Goal: Task Accomplishment & Management: Complete application form

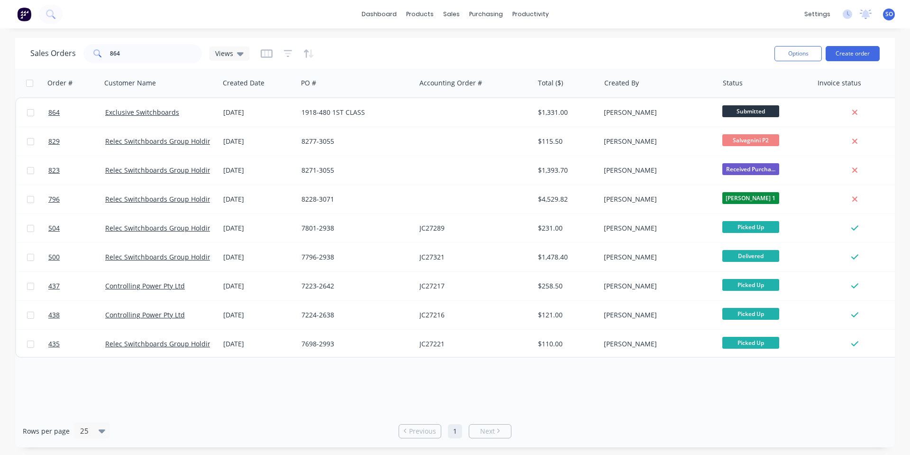
click at [430, 62] on div "Sales Orders 864 Views" at bounding box center [398, 53] width 737 height 23
click at [139, 38] on div "Sales Orders 864 Views Options Create order" at bounding box center [455, 53] width 880 height 31
click at [142, 47] on input "864" at bounding box center [156, 53] width 92 height 19
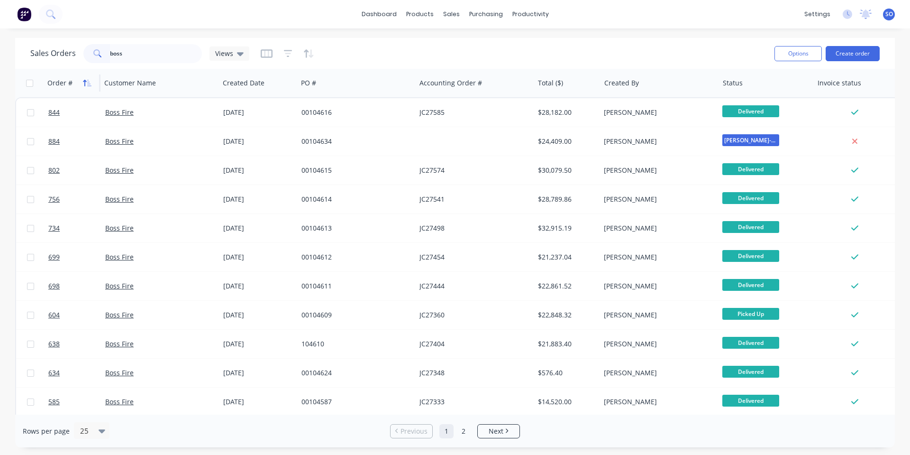
click at [83, 83] on button "button" at bounding box center [87, 83] width 14 height 14
click at [83, 83] on icon "button" at bounding box center [87, 83] width 9 height 8
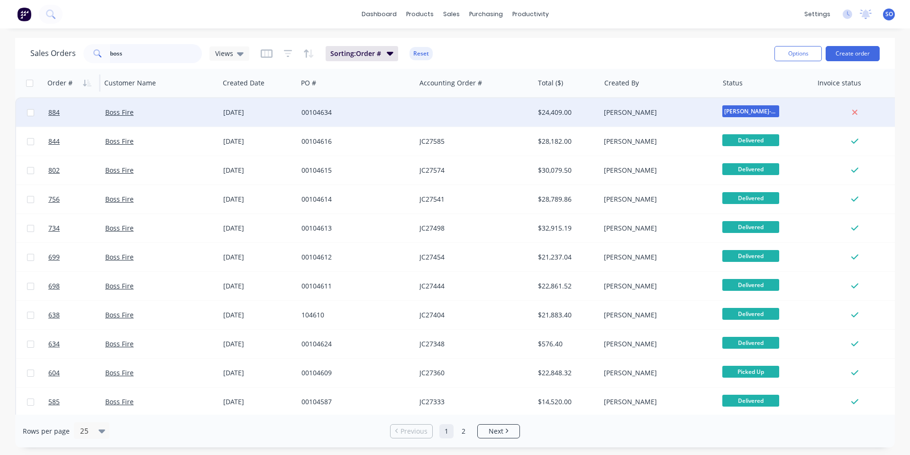
drag, startPoint x: 175, startPoint y: 54, endPoint x: 119, endPoint y: 101, distance: 73.0
click at [0, 66] on div "Sales Orders boss Views Sorting: Order # Reset Options Create order Order # Cus…" at bounding box center [455, 242] width 910 height 409
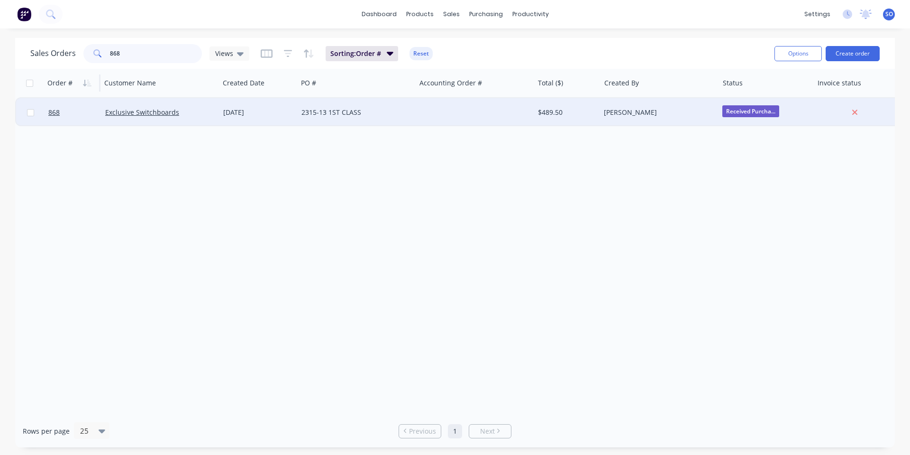
type input "868"
click at [220, 105] on div "[DATE]" at bounding box center [259, 112] width 78 height 28
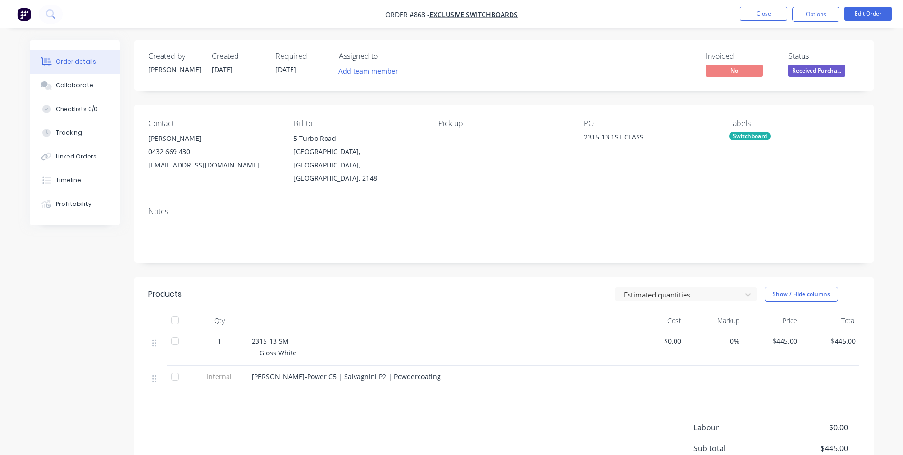
click at [813, 69] on span "Received Purcha..." at bounding box center [816, 70] width 57 height 12
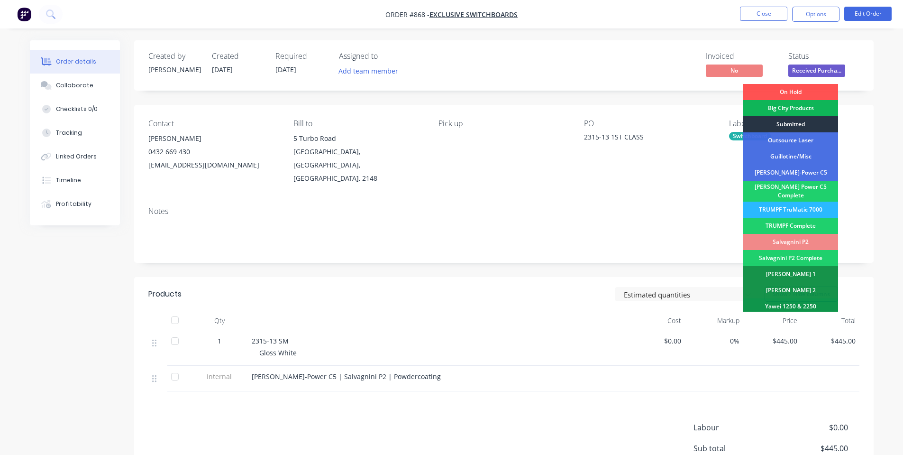
click at [806, 122] on div "Submitted" at bounding box center [790, 124] width 95 height 16
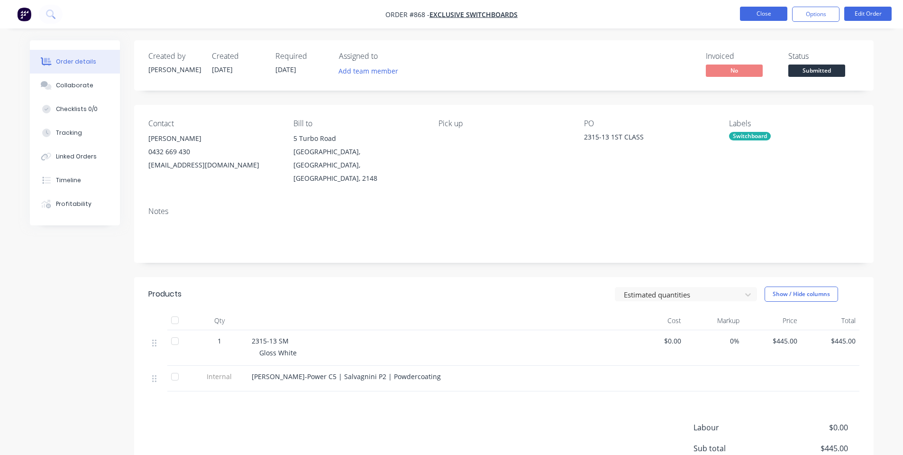
click at [780, 9] on button "Close" at bounding box center [763, 14] width 47 height 14
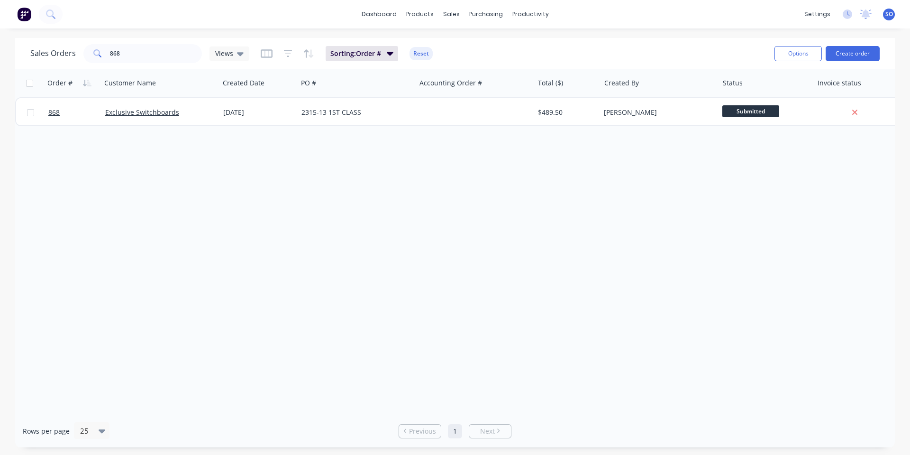
click at [489, 185] on div "Order # Customer Name Created Date PO # Accounting Order # Total ($) Created By…" at bounding box center [455, 242] width 880 height 346
click at [387, 219] on div "Order # Customer Name Created Date PO # Accounting Order # Total ($) Created By…" at bounding box center [455, 242] width 880 height 346
click at [181, 57] on input "868" at bounding box center [156, 53] width 92 height 19
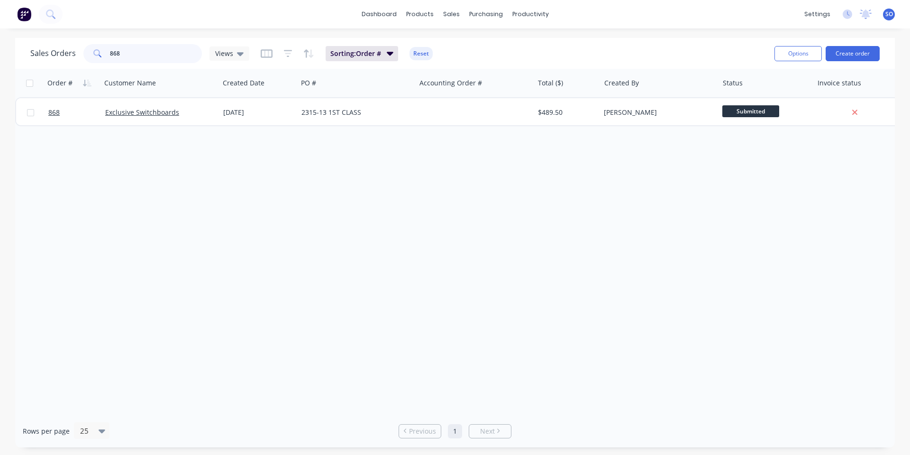
click at [181, 57] on input "868" at bounding box center [156, 53] width 92 height 19
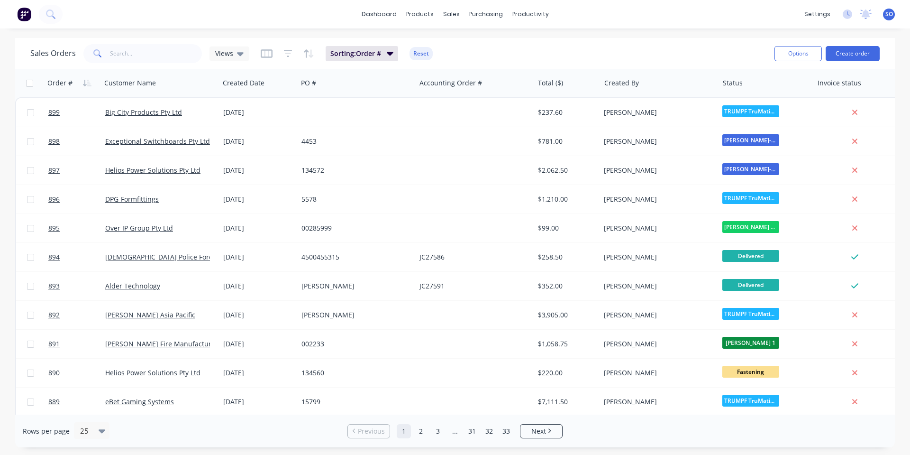
click at [509, 66] on div "Sales Orders Views Sorting: Order # Reset Options Create order" at bounding box center [455, 53] width 880 height 31
click at [165, 60] on input "text" at bounding box center [156, 53] width 92 height 19
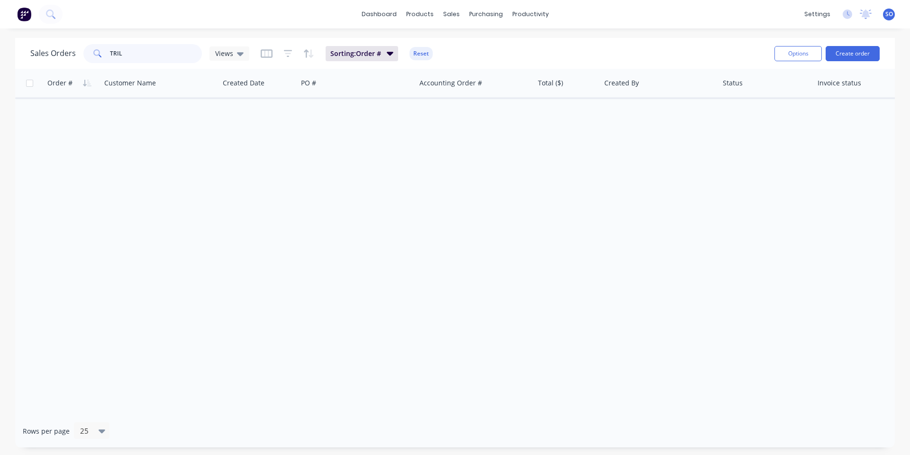
type input "TRIL"
click at [837, 62] on div "Options Create order" at bounding box center [825, 53] width 109 height 23
click at [836, 62] on div "Options Create order" at bounding box center [825, 53] width 109 height 23
click at [836, 53] on button "Create order" at bounding box center [853, 53] width 54 height 15
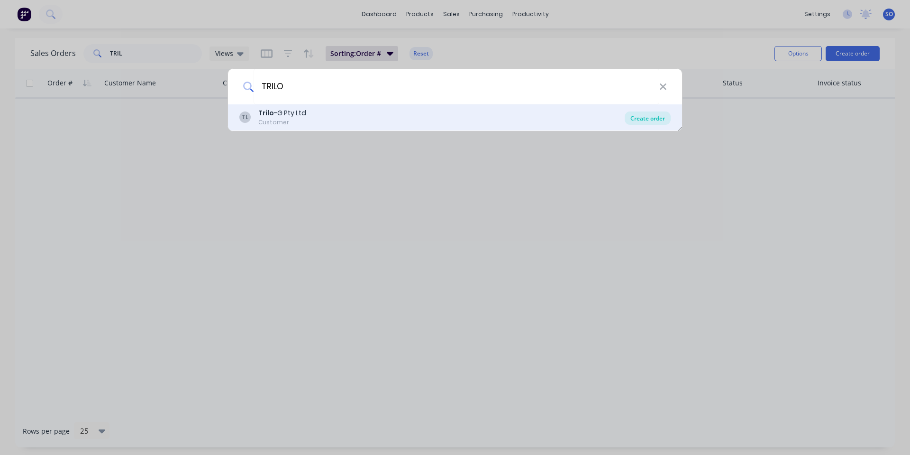
type input "TRILO"
click at [651, 120] on div "Create order" at bounding box center [648, 117] width 46 height 13
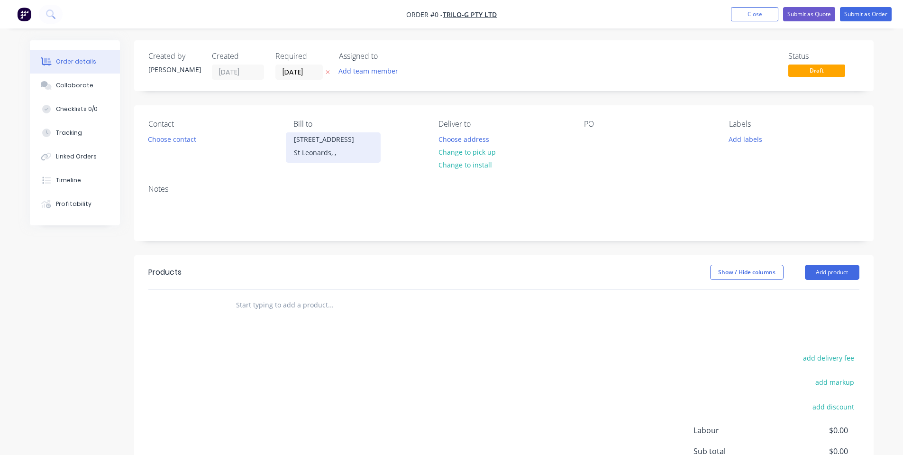
click at [308, 153] on div "St Leonards, ," at bounding box center [333, 152] width 79 height 13
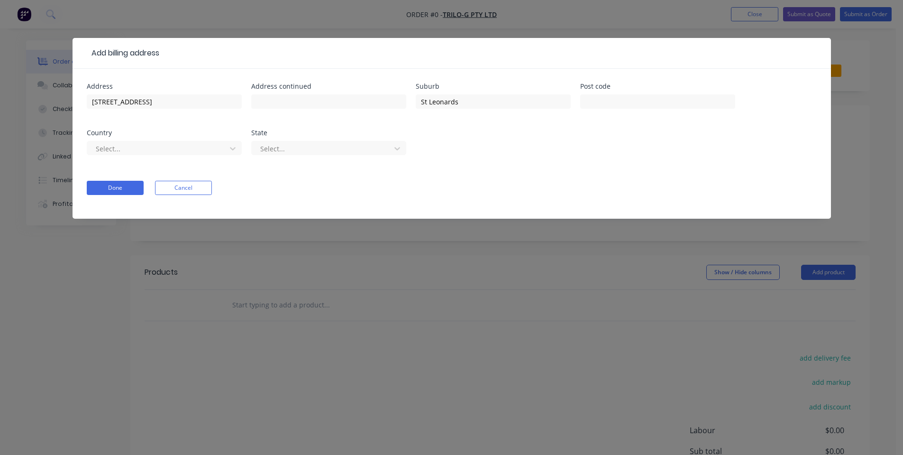
click at [213, 157] on div "Select..." at bounding box center [164, 152] width 155 height 28
click at [201, 152] on div at bounding box center [158, 149] width 127 height 12
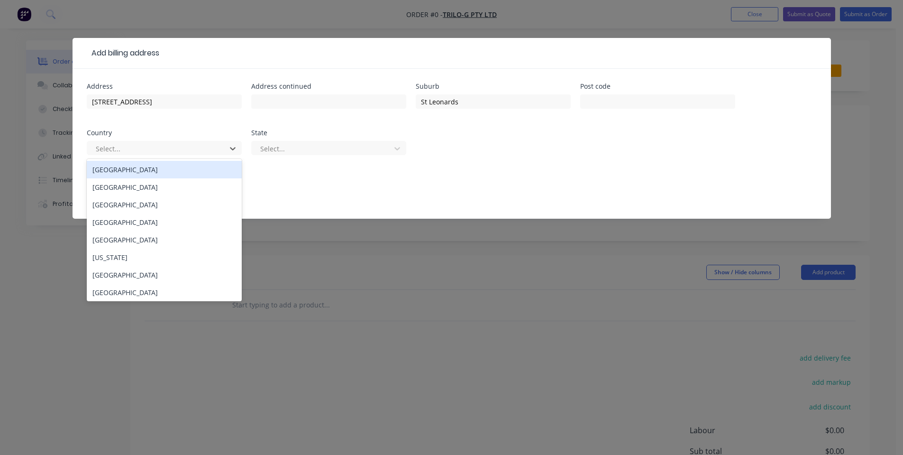
click at [192, 165] on div "[GEOGRAPHIC_DATA]" at bounding box center [164, 170] width 155 height 18
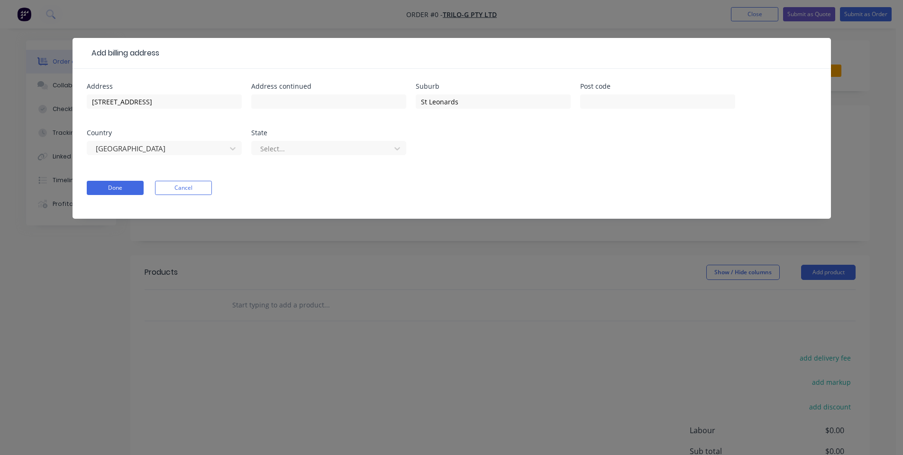
click at [271, 156] on div "Select..." at bounding box center [328, 152] width 155 height 28
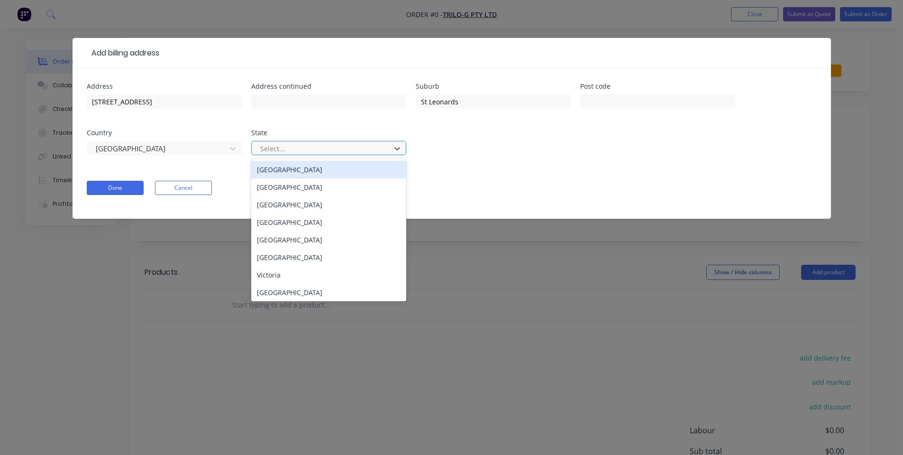
click at [290, 141] on div "Select..." at bounding box center [328, 148] width 155 height 14
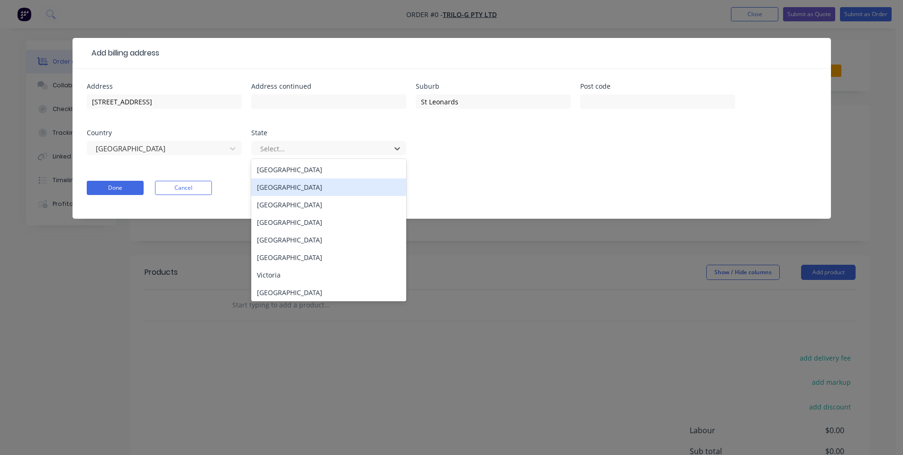
click at [291, 191] on div "[GEOGRAPHIC_DATA]" at bounding box center [328, 187] width 155 height 18
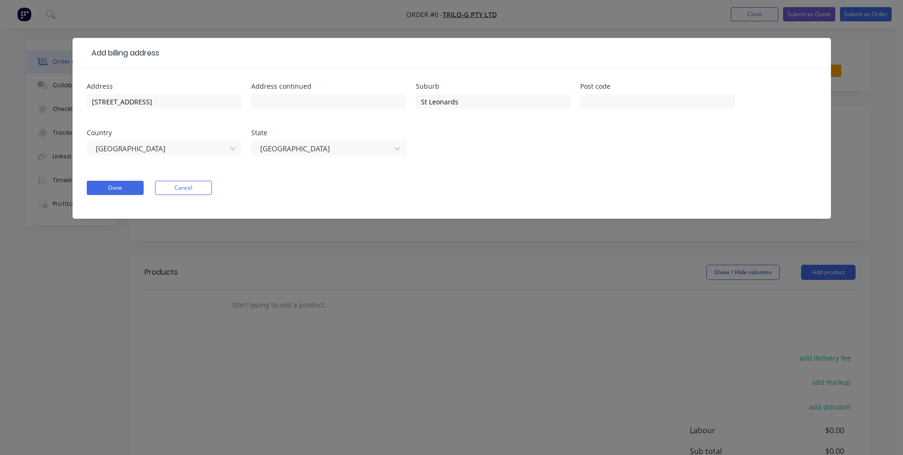
drag, startPoint x: 291, startPoint y: 185, endPoint x: 302, endPoint y: 131, distance: 55.7
click at [293, 185] on div "Done Cancel" at bounding box center [452, 188] width 730 height 14
drag, startPoint x: 483, startPoint y: 96, endPoint x: 82, endPoint y: 105, distance: 400.2
click at [108, 130] on div "Address [STREET_ADDRESS] Address continued Suburb [GEOGRAPHIC_DATA] Post code C…" at bounding box center [452, 124] width 730 height 83
click at [613, 100] on input "text" at bounding box center [657, 101] width 155 height 14
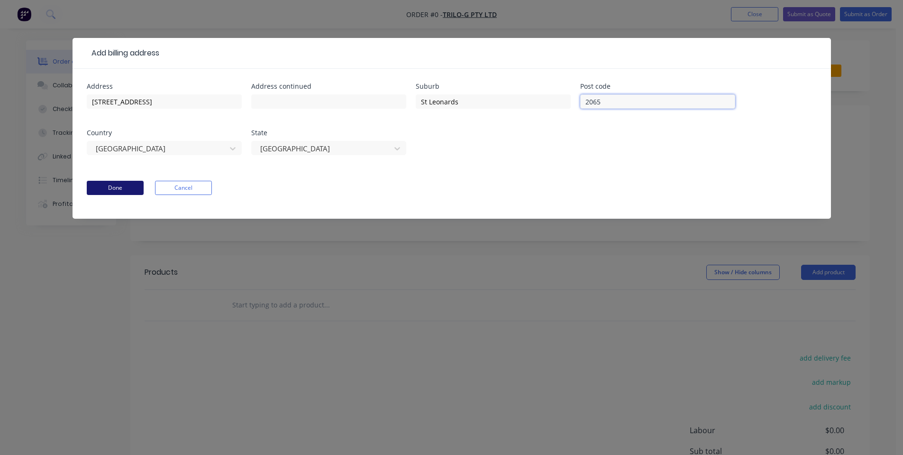
type input "2065"
click at [128, 187] on button "Done" at bounding box center [115, 188] width 57 height 14
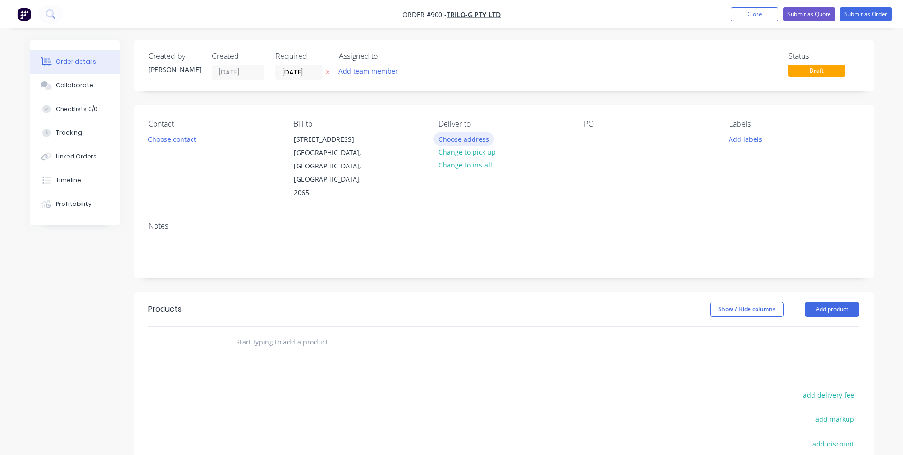
click at [454, 138] on button "Choose address" at bounding box center [463, 138] width 61 height 13
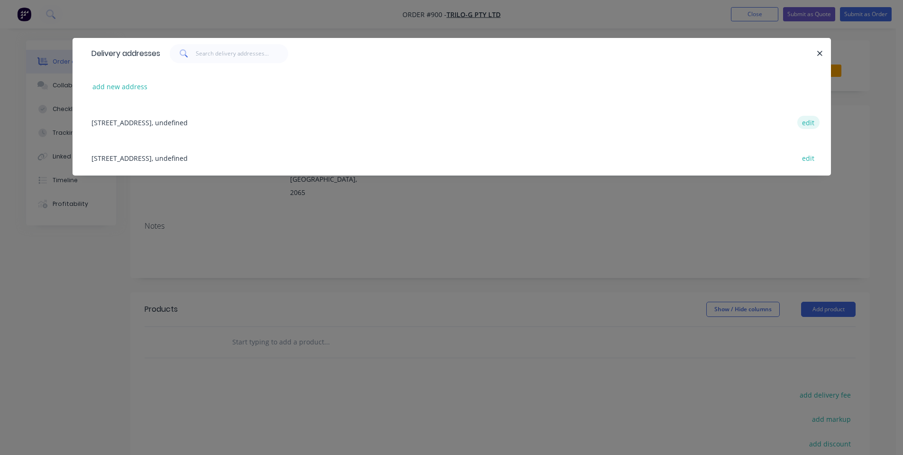
click at [811, 121] on button "edit" at bounding box center [808, 122] width 22 height 13
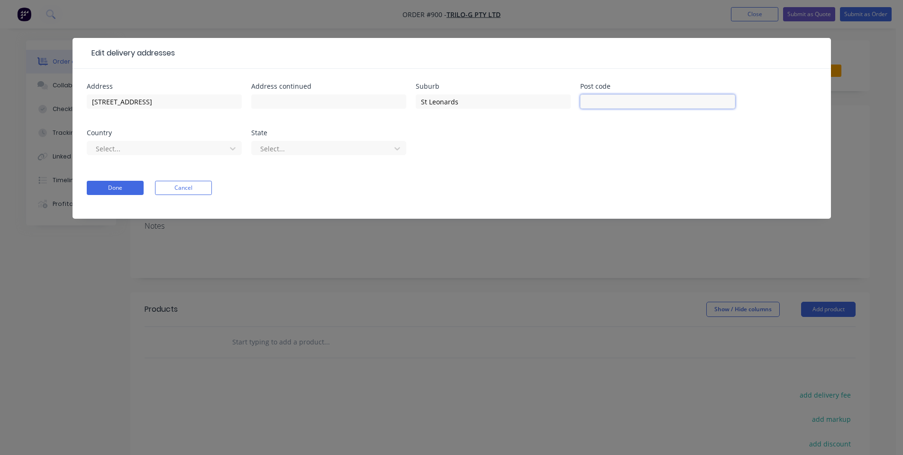
click at [626, 107] on input "text" at bounding box center [657, 101] width 155 height 14
type input "2065"
click at [215, 151] on div at bounding box center [158, 149] width 127 height 12
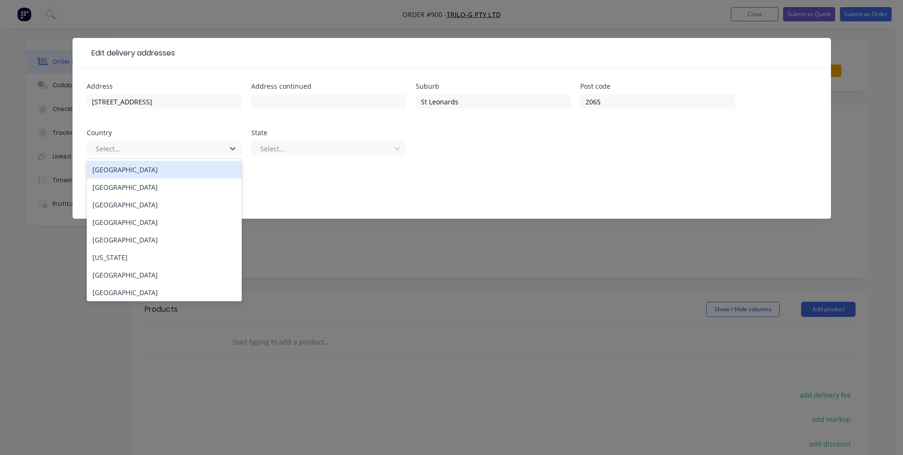
drag, startPoint x: 210, startPoint y: 165, endPoint x: 275, endPoint y: 156, distance: 65.6
click at [212, 165] on div "[GEOGRAPHIC_DATA]" at bounding box center [164, 170] width 155 height 18
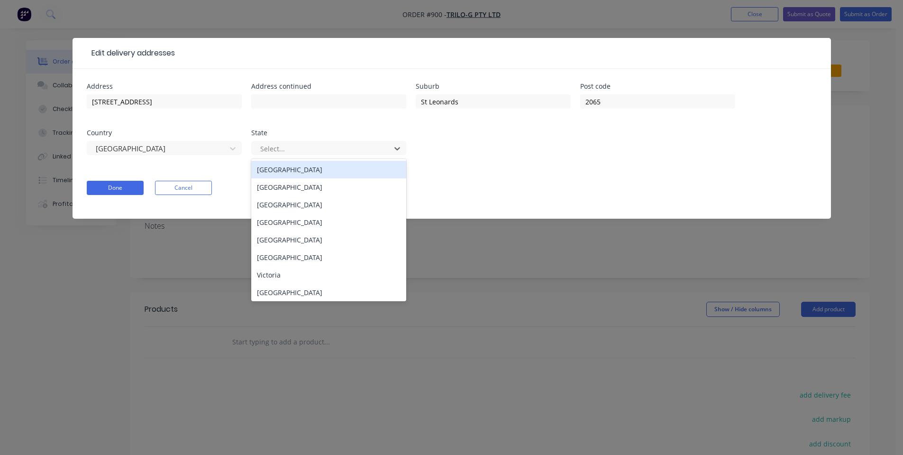
click at [284, 154] on div at bounding box center [322, 149] width 127 height 12
click at [284, 184] on div "[GEOGRAPHIC_DATA]" at bounding box center [328, 187] width 155 height 18
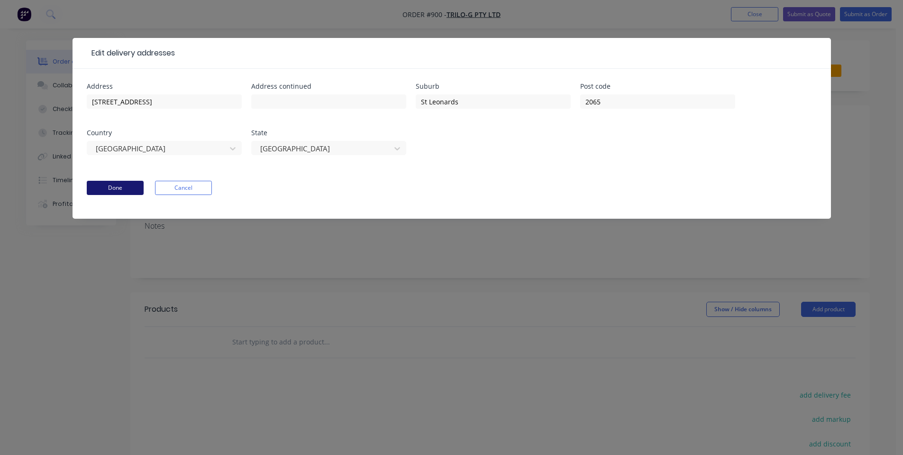
click at [114, 191] on button "Done" at bounding box center [115, 188] width 57 height 14
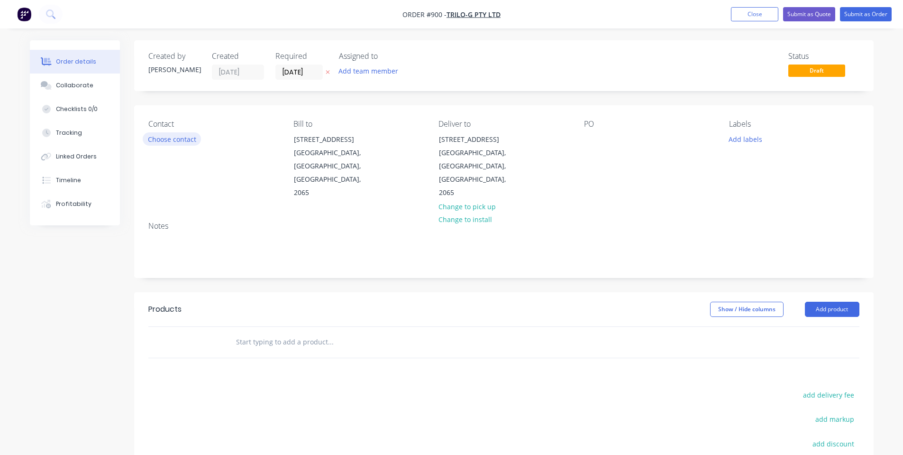
click at [194, 135] on button "Choose contact" at bounding box center [172, 138] width 58 height 13
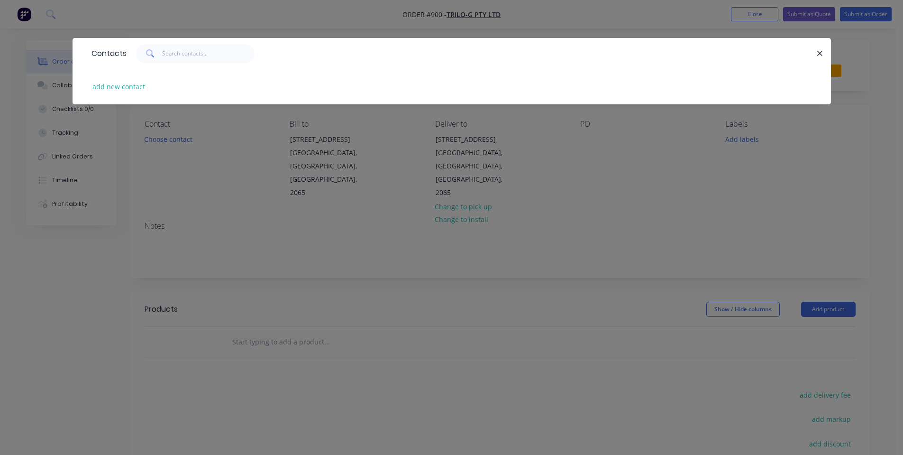
click at [192, 186] on div "Contacts add new contact" at bounding box center [451, 227] width 903 height 455
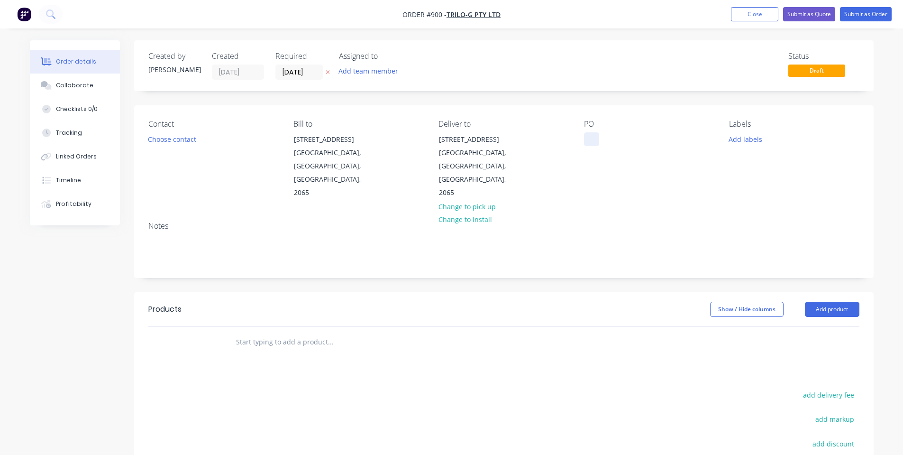
click at [591, 138] on div at bounding box center [591, 139] width 15 height 14
click at [747, 137] on button "Add labels" at bounding box center [746, 138] width 44 height 13
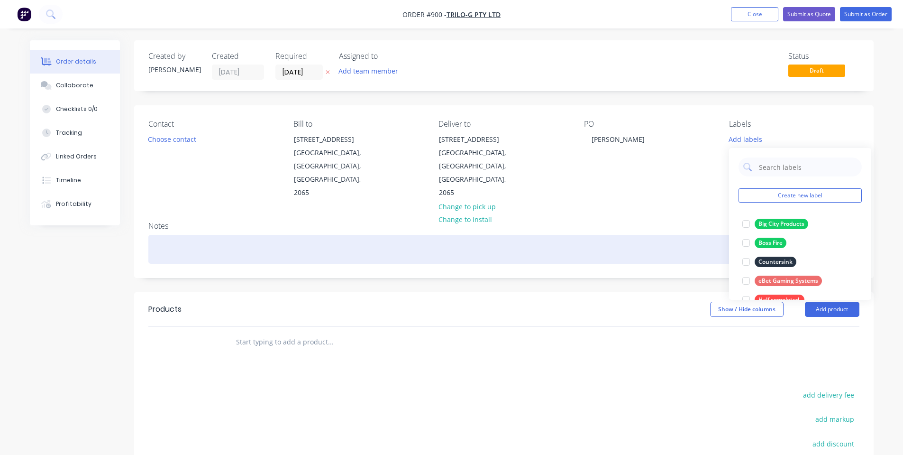
click at [651, 235] on div at bounding box center [503, 249] width 711 height 29
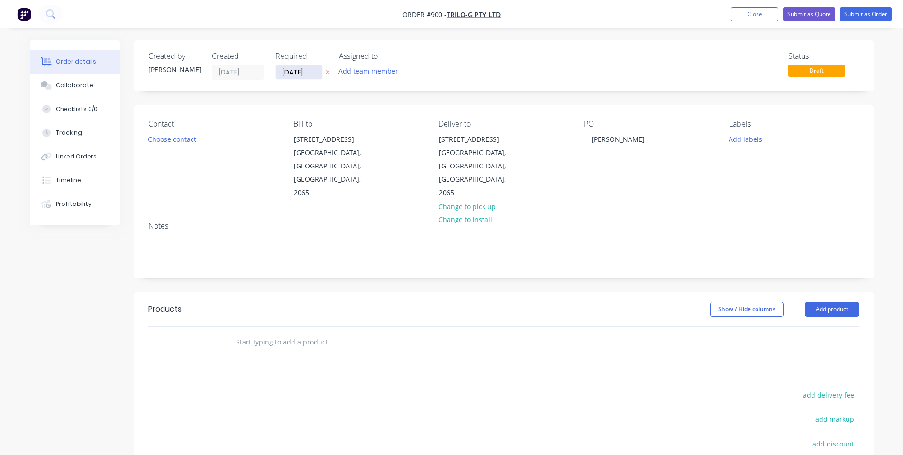
click at [292, 70] on input "[DATE]" at bounding box center [299, 72] width 46 height 14
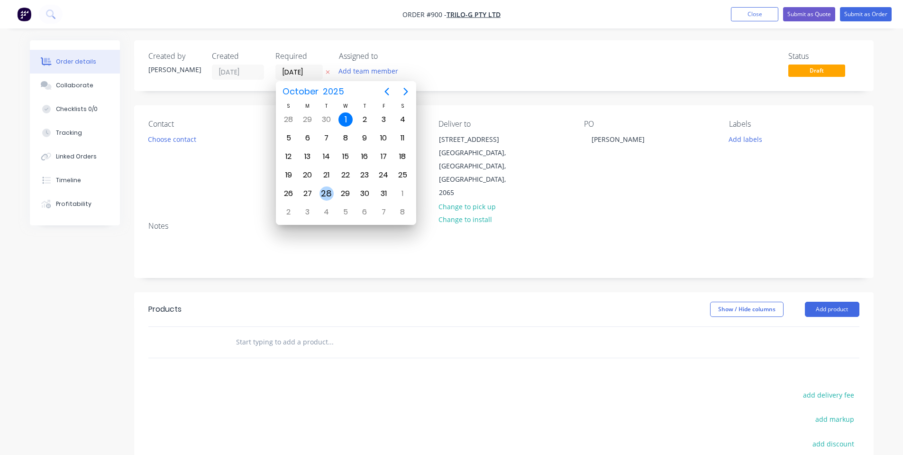
click at [324, 192] on div "28" at bounding box center [327, 193] width 14 height 14
type input "[DATE]"
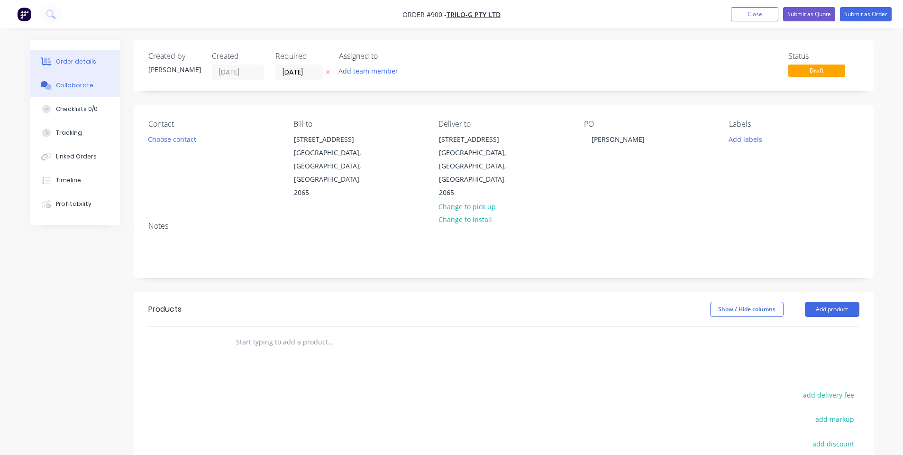
click at [55, 90] on button "Collaborate" at bounding box center [75, 85] width 90 height 24
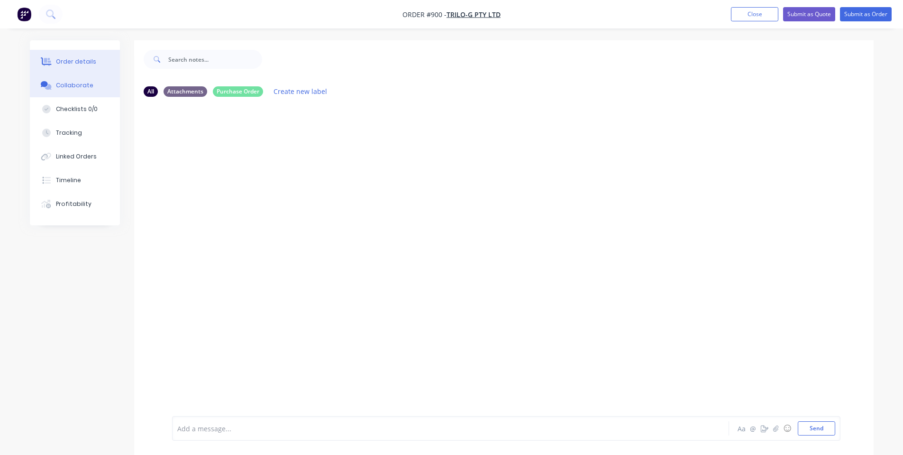
click at [59, 62] on div "Order details" at bounding box center [76, 61] width 40 height 9
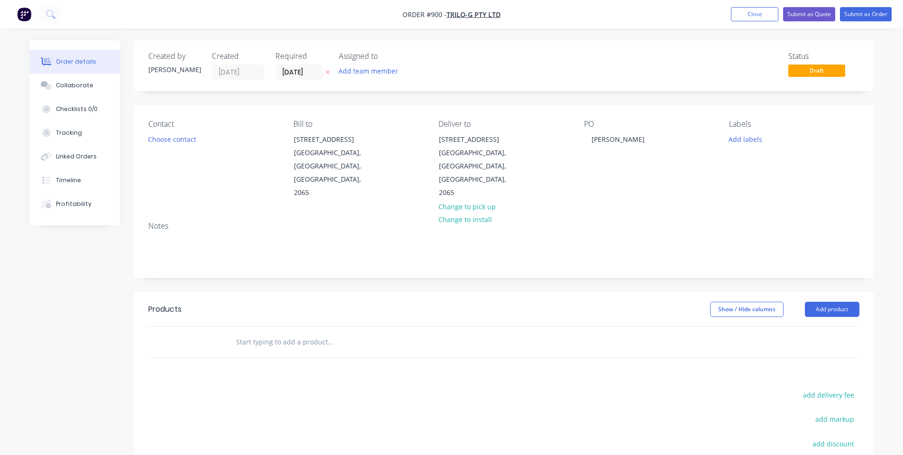
click at [253, 332] on input "text" at bounding box center [331, 341] width 190 height 19
type input "Antenna Mounting Cover"
click at [304, 363] on button "Add Antenna Mounting Cover to order" at bounding box center [381, 378] width 284 height 30
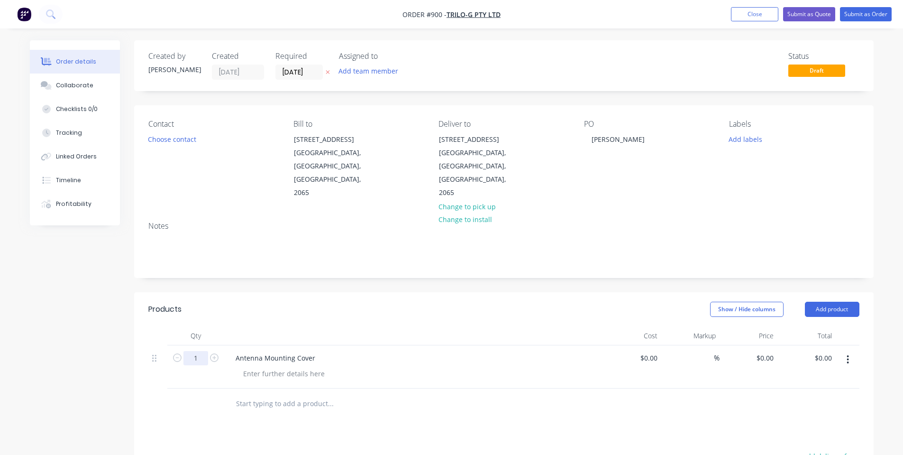
click at [192, 351] on input "1" at bounding box center [195, 358] width 25 height 14
type input "10"
drag, startPoint x: 458, startPoint y: 324, endPoint x: 735, endPoint y: 335, distance: 277.6
click at [460, 345] on div "Antenna Mounting Cover" at bounding box center [413, 366] width 379 height 43
click at [763, 351] on div "0 $0.00" at bounding box center [765, 358] width 26 height 14
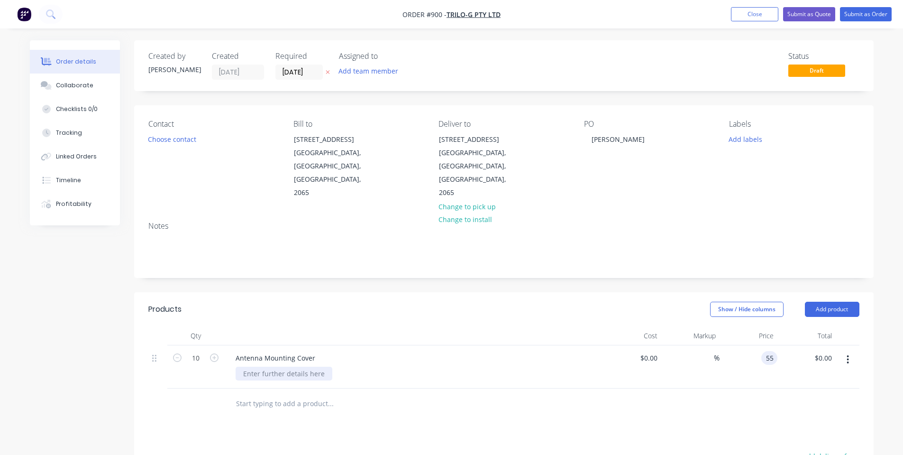
type input "$55.00"
type input "$550.00"
click at [301, 366] on div at bounding box center [284, 373] width 97 height 14
click at [355, 302] on div "Show / Hide columns Add product" at bounding box center [579, 309] width 560 height 15
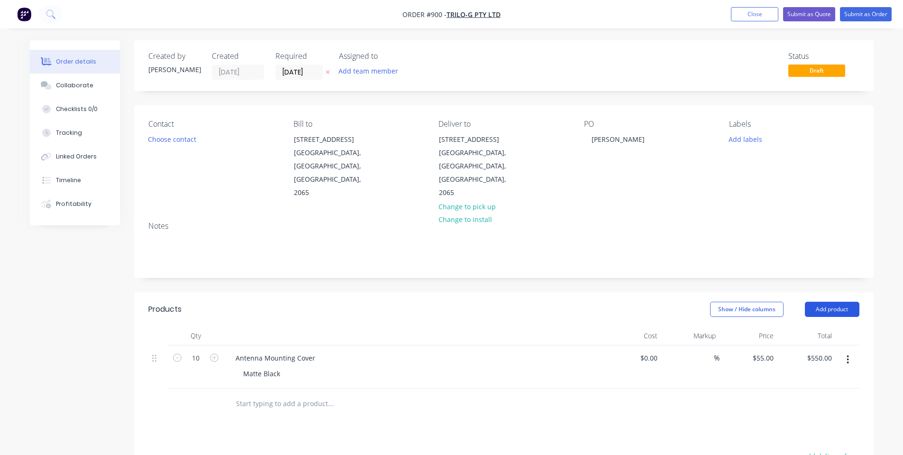
click at [822, 302] on button "Add product" at bounding box center [832, 309] width 55 height 15
click at [840, 440] on div "Notes (Internal)" at bounding box center [814, 447] width 73 height 14
click at [278, 394] on div at bounding box center [262, 401] width 68 height 14
click at [341, 326] on div at bounding box center [413, 335] width 379 height 19
click at [856, 15] on button "Submit as Order" at bounding box center [866, 14] width 52 height 14
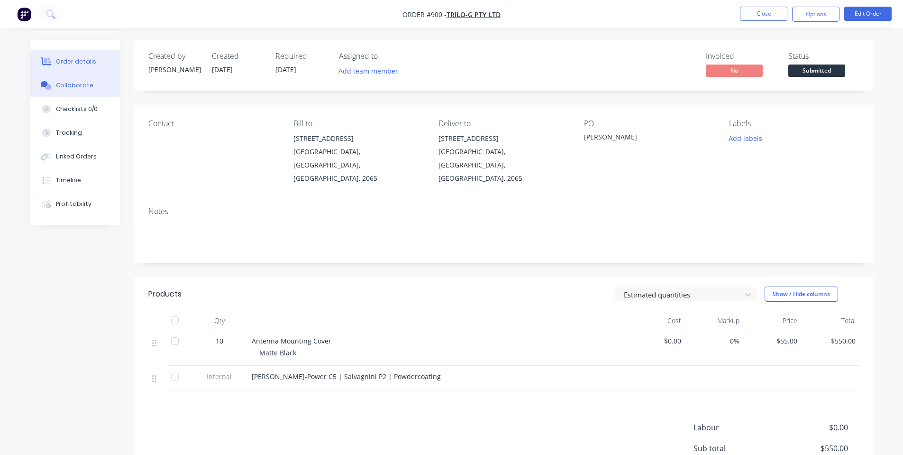
click at [98, 93] on button "Collaborate" at bounding box center [75, 85] width 90 height 24
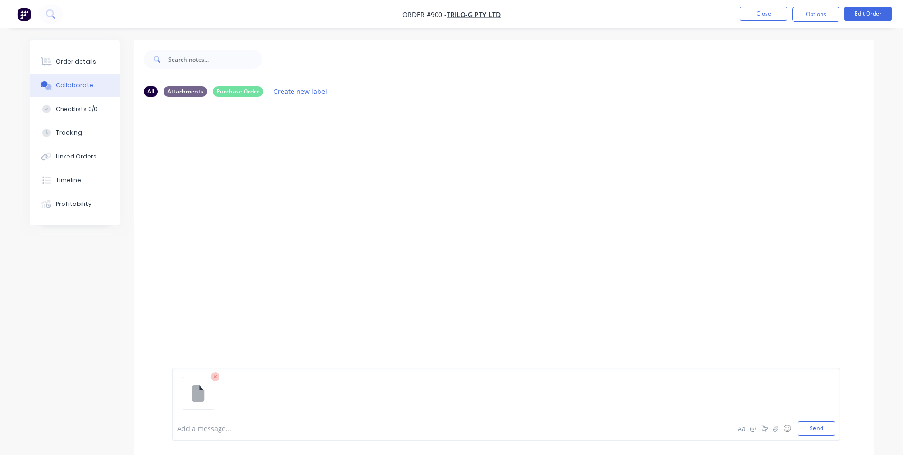
drag, startPoint x: 502, startPoint y: 171, endPoint x: 503, endPoint y: 177, distance: 6.2
click at [819, 432] on button "Send" at bounding box center [816, 428] width 37 height 14
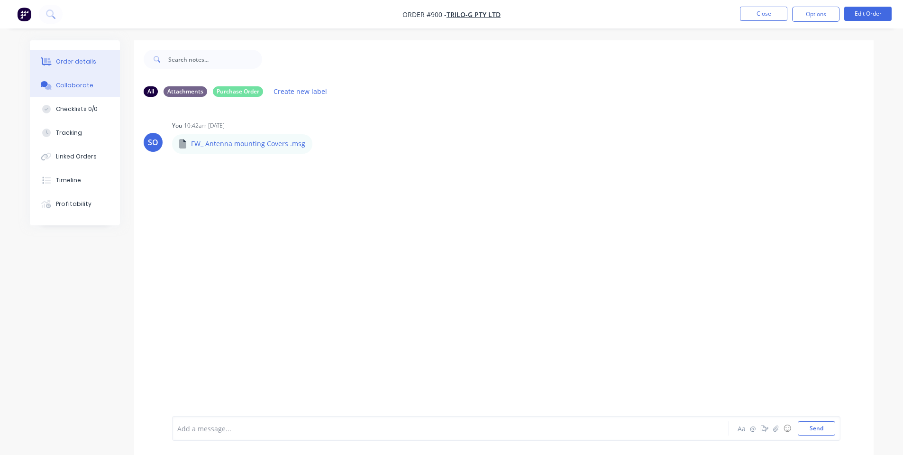
click at [101, 60] on button "Order details" at bounding box center [75, 62] width 90 height 24
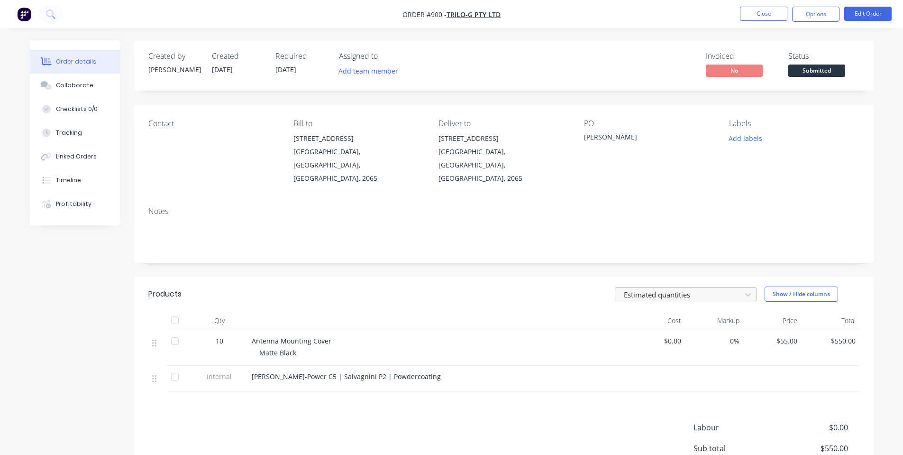
click at [696, 288] on div at bounding box center [680, 294] width 114 height 12
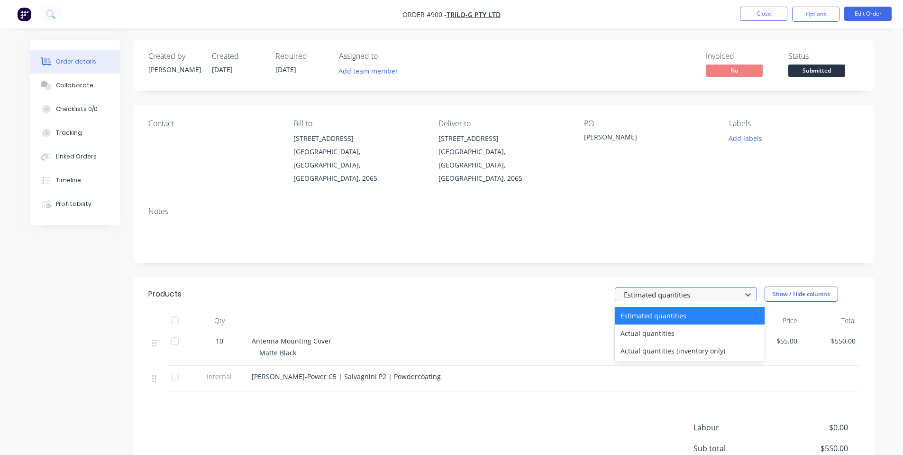
click at [696, 288] on div at bounding box center [680, 294] width 114 height 12
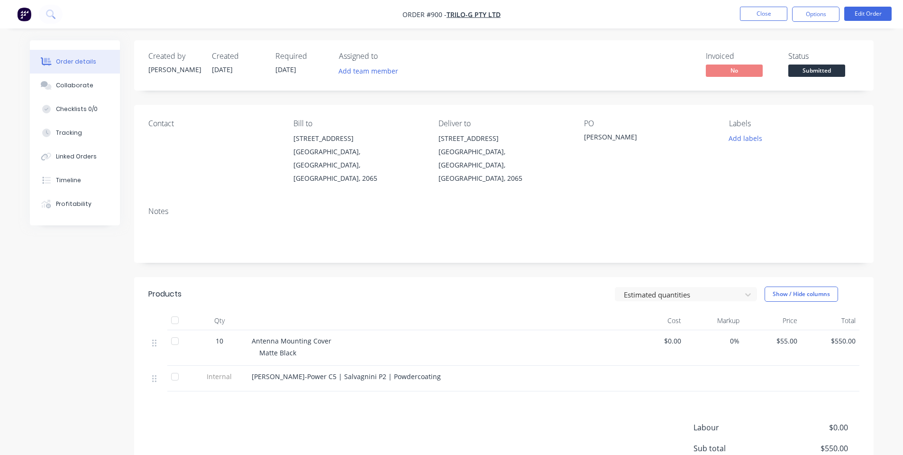
click at [546, 286] on div "Estimated quantities Show / Hide columns" at bounding box center [579, 293] width 560 height 15
click at [810, 12] on button "Options" at bounding box center [815, 14] width 47 height 15
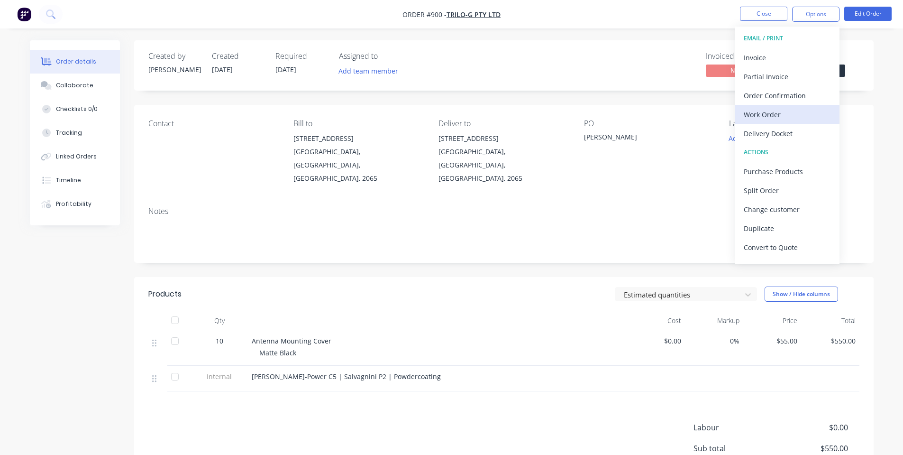
click at [768, 106] on button "Work Order" at bounding box center [787, 114] width 104 height 19
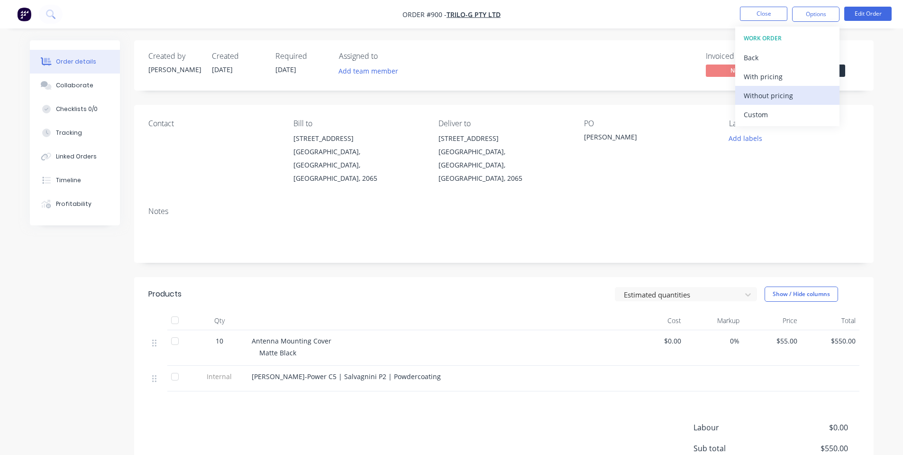
click at [767, 97] on div "Without pricing" at bounding box center [787, 96] width 87 height 14
